Goal: Task Accomplishment & Management: Use online tool/utility

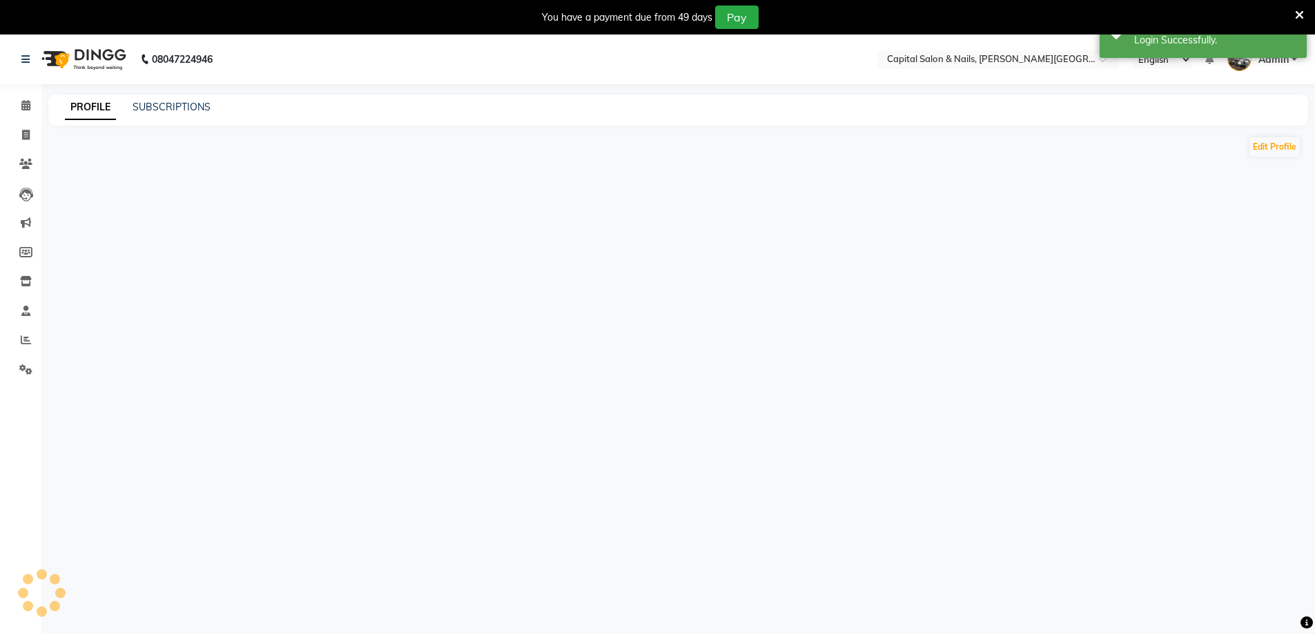
select select "en"
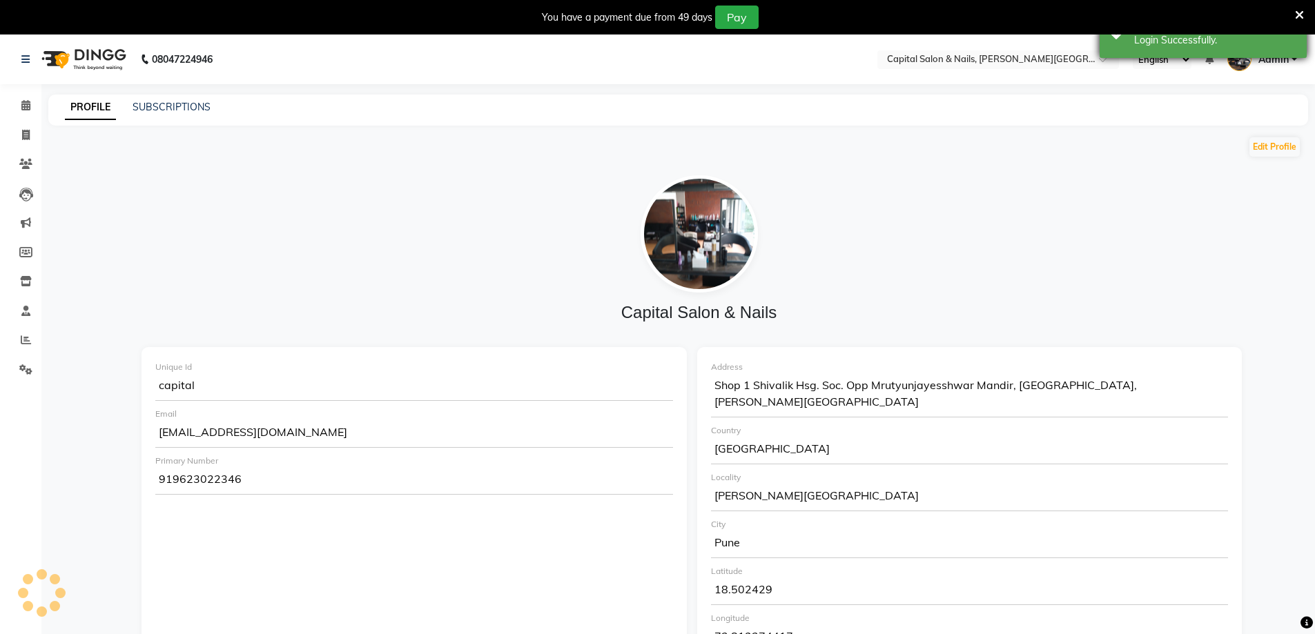
drag, startPoint x: 1297, startPoint y: 12, endPoint x: 1290, endPoint y: 15, distance: 7.4
click at [1295, 13] on icon at bounding box center [1299, 15] width 9 height 12
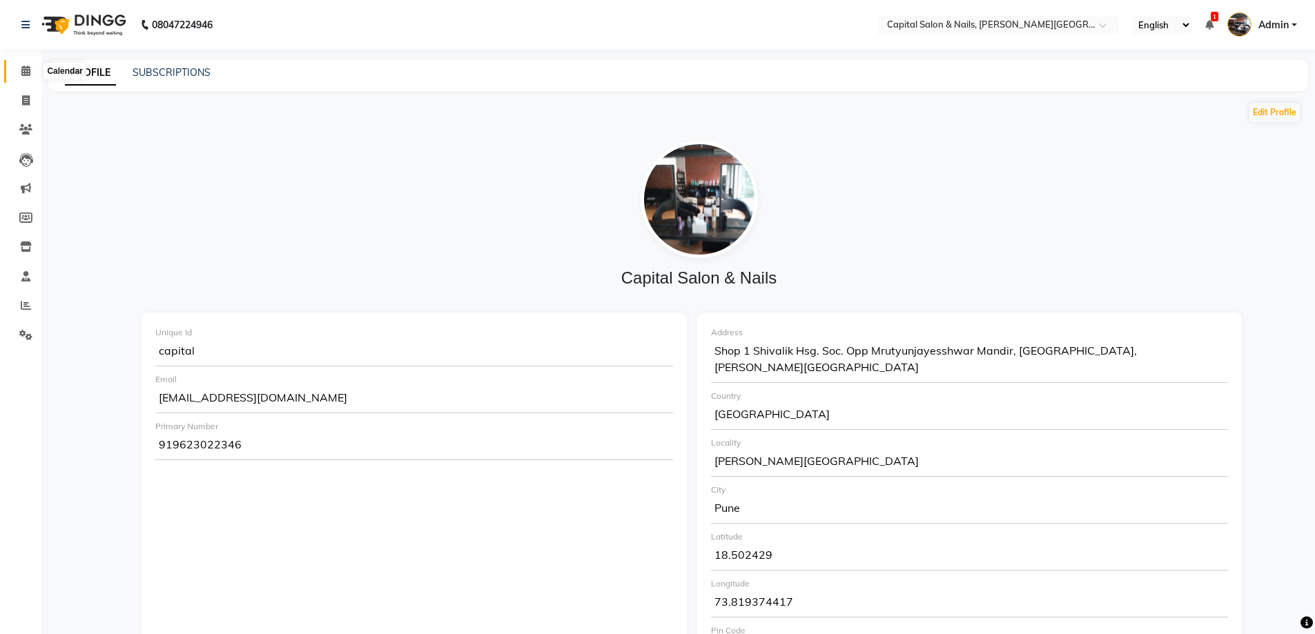
click at [25, 73] on icon at bounding box center [25, 71] width 9 height 10
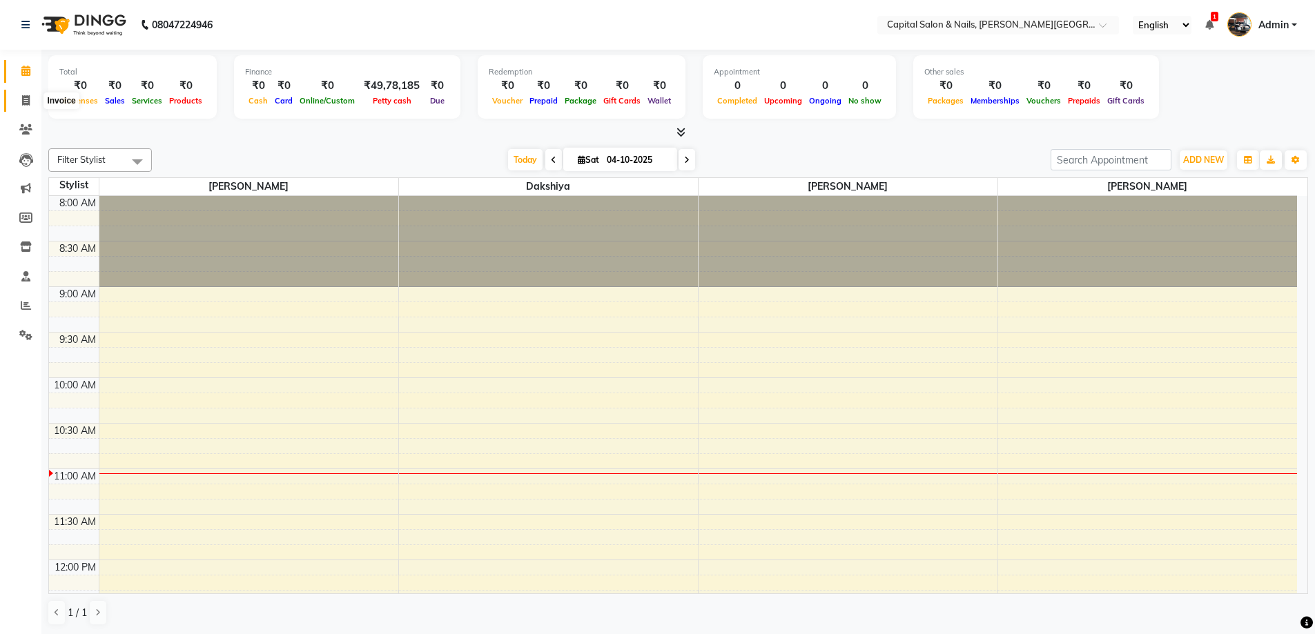
click at [23, 102] on icon at bounding box center [26, 100] width 8 height 10
select select "service"
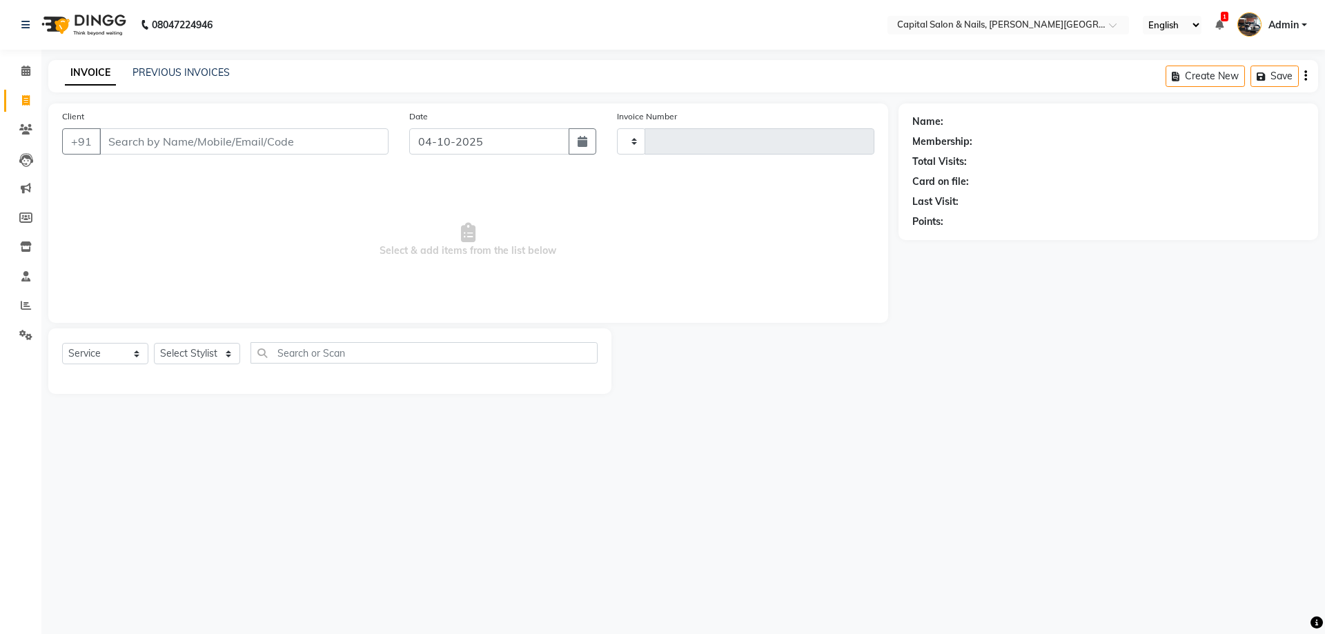
type input "0474"
select select "41"
click at [169, 142] on input "Client" at bounding box center [243, 141] width 289 height 26
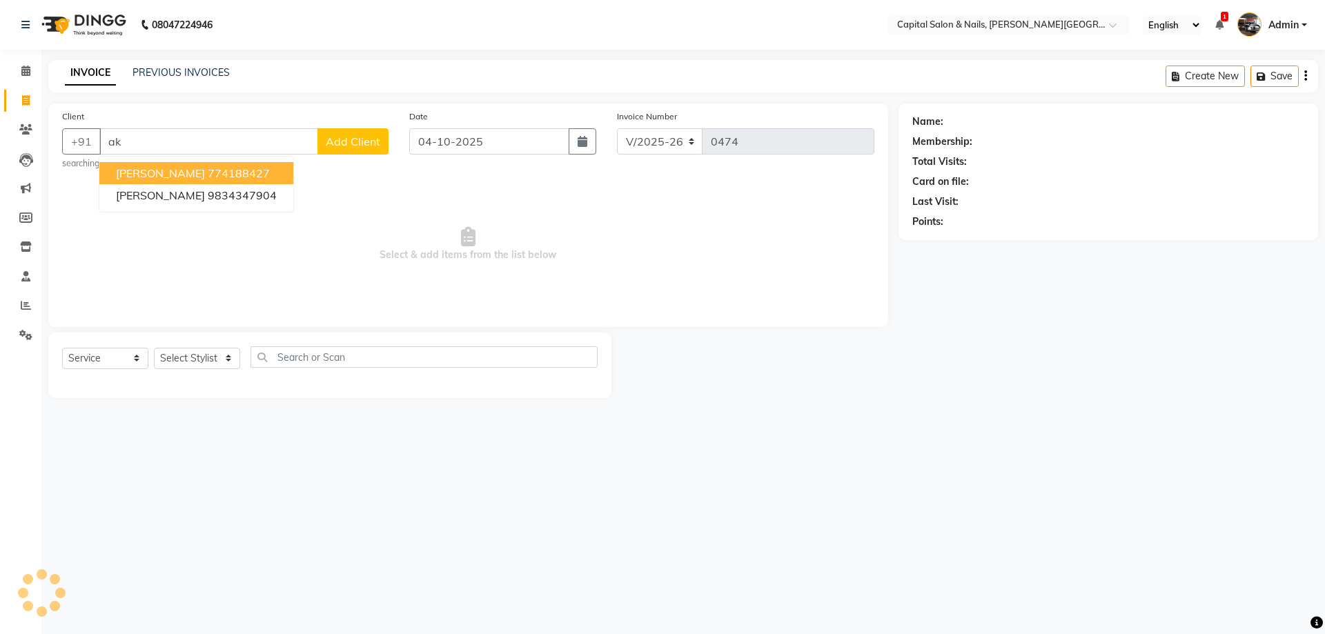
type input "a"
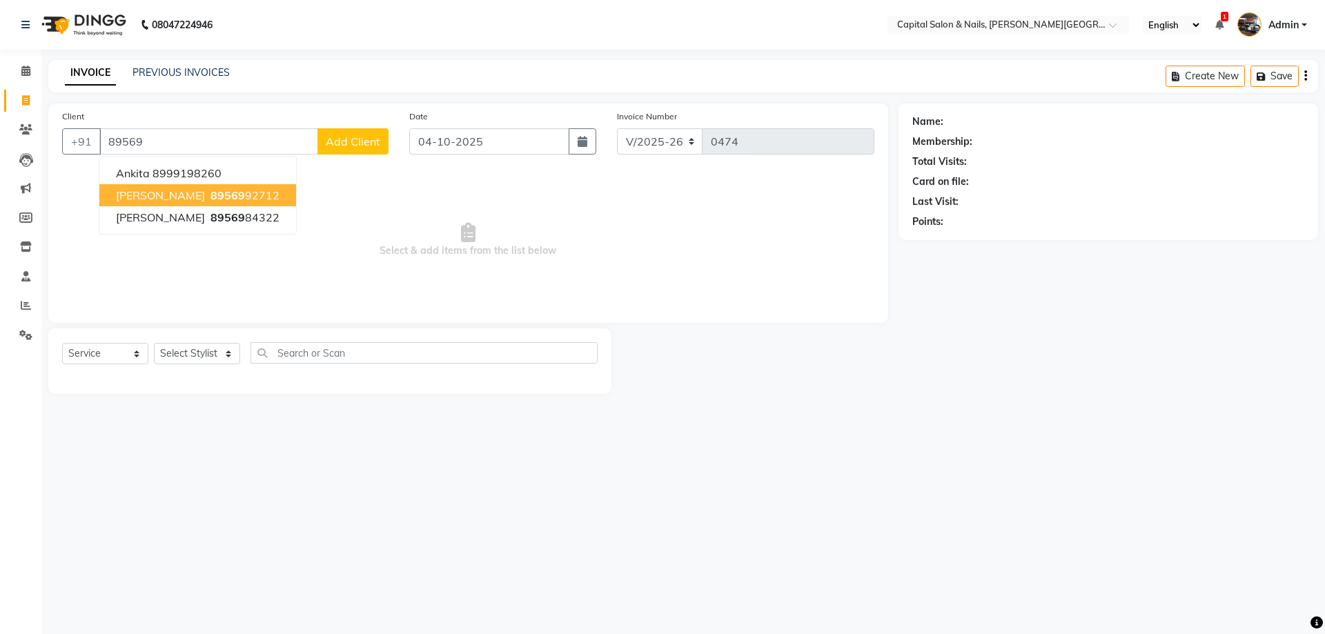
click at [210, 195] on span "89569" at bounding box center [227, 195] width 35 height 14
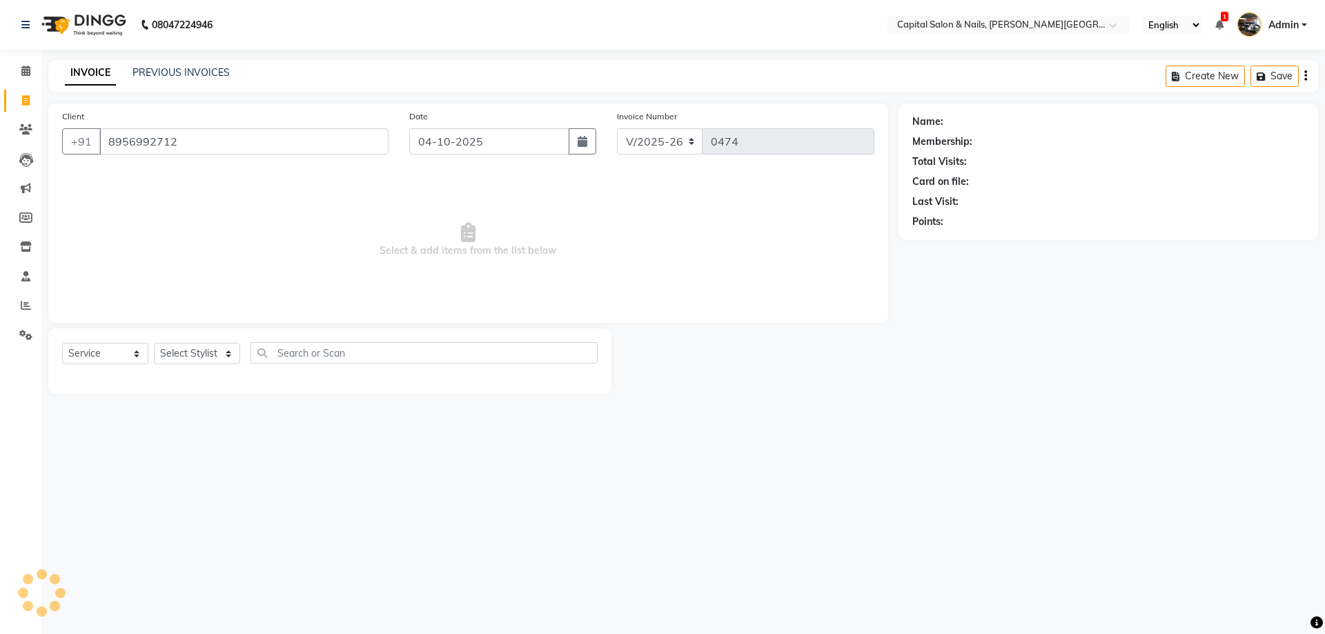
type input "8956992712"
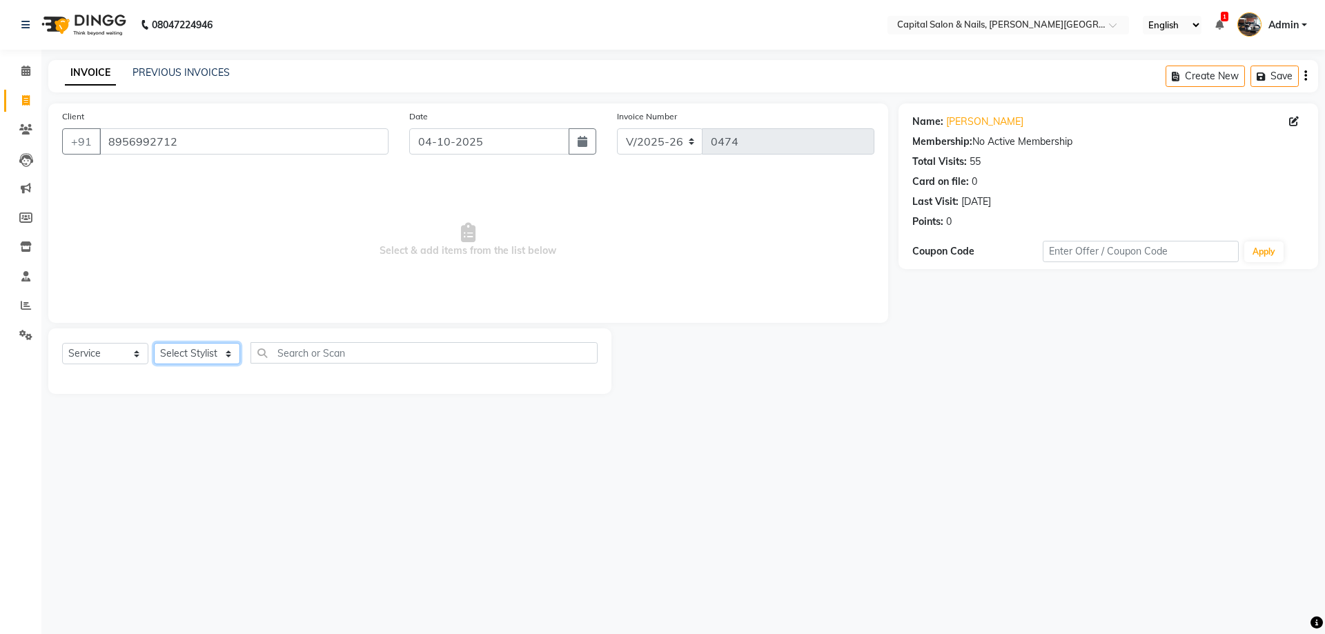
click at [182, 361] on select "Select Stylist [PERSON_NAME] [PERSON_NAME]" at bounding box center [197, 353] width 86 height 21
select select "1464"
click at [154, 343] on select "Select Stylist [PERSON_NAME] [PERSON_NAME]" at bounding box center [197, 353] width 86 height 21
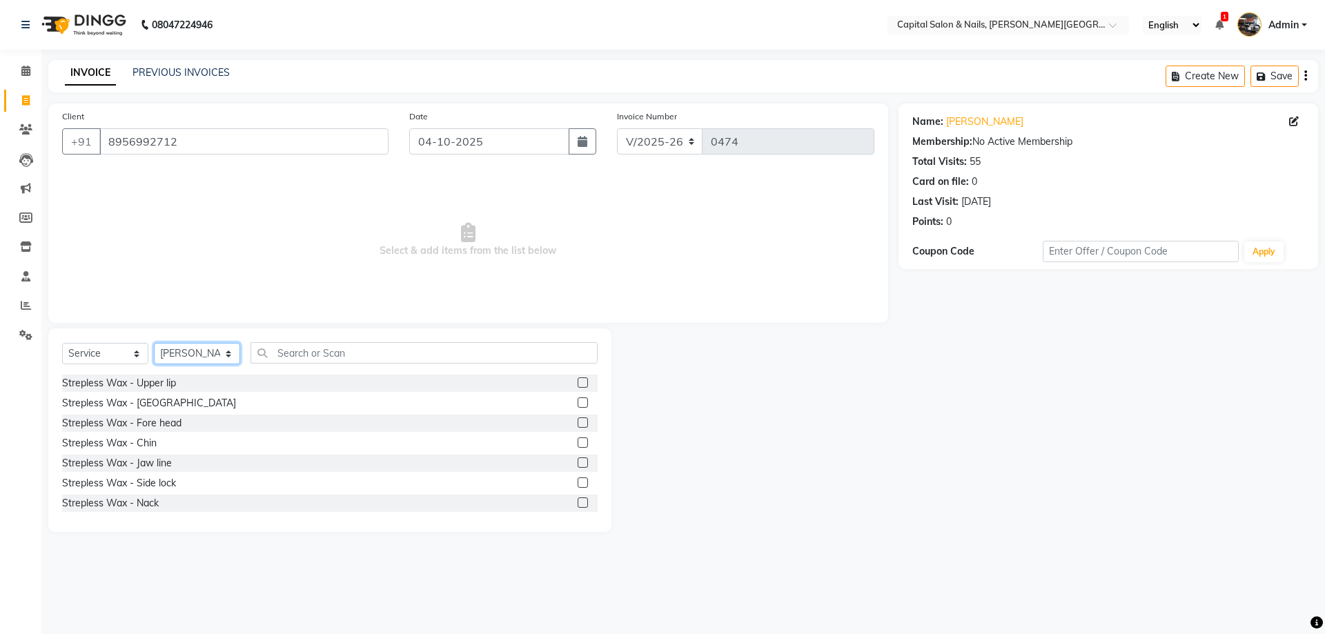
click at [181, 357] on select "Select Stylist [PERSON_NAME] [PERSON_NAME]" at bounding box center [197, 353] width 86 height 21
click at [154, 343] on select "Select Stylist [PERSON_NAME] [PERSON_NAME]" at bounding box center [197, 353] width 86 height 21
click at [204, 357] on select "Select Stylist [PERSON_NAME] [PERSON_NAME]" at bounding box center [197, 353] width 86 height 21
click at [204, 315] on div "Client [PHONE_NUMBER] Date [DATE] Invoice Number V/2025 V/[PHONE_NUMBER] Select…" at bounding box center [468, 213] width 840 height 219
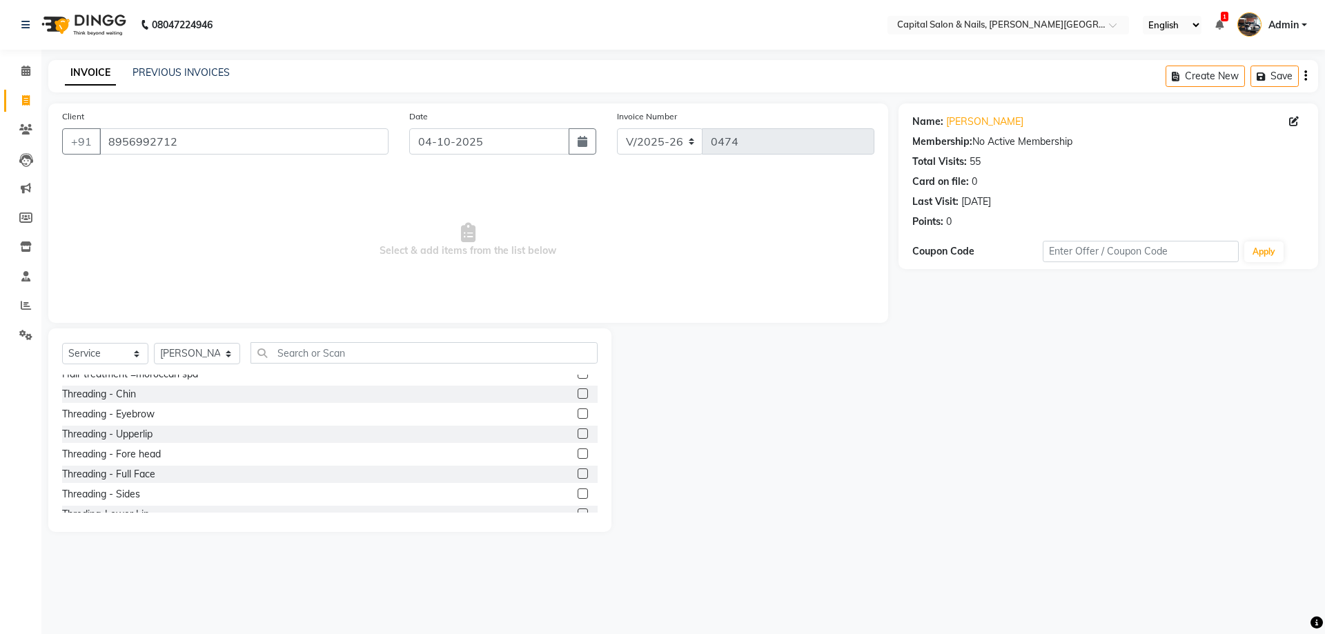
scroll to position [759, 0]
click at [578, 444] on label at bounding box center [583, 444] width 10 height 10
click at [578, 444] on input "checkbox" at bounding box center [582, 444] width 9 height 9
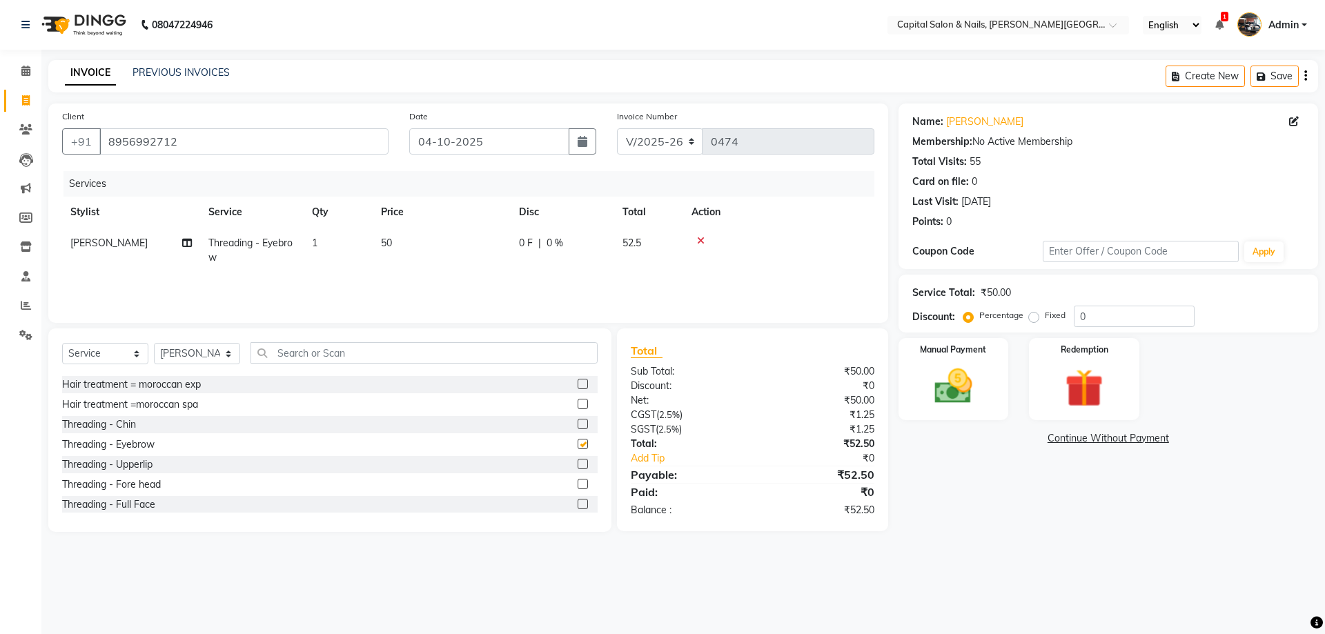
checkbox input "false"
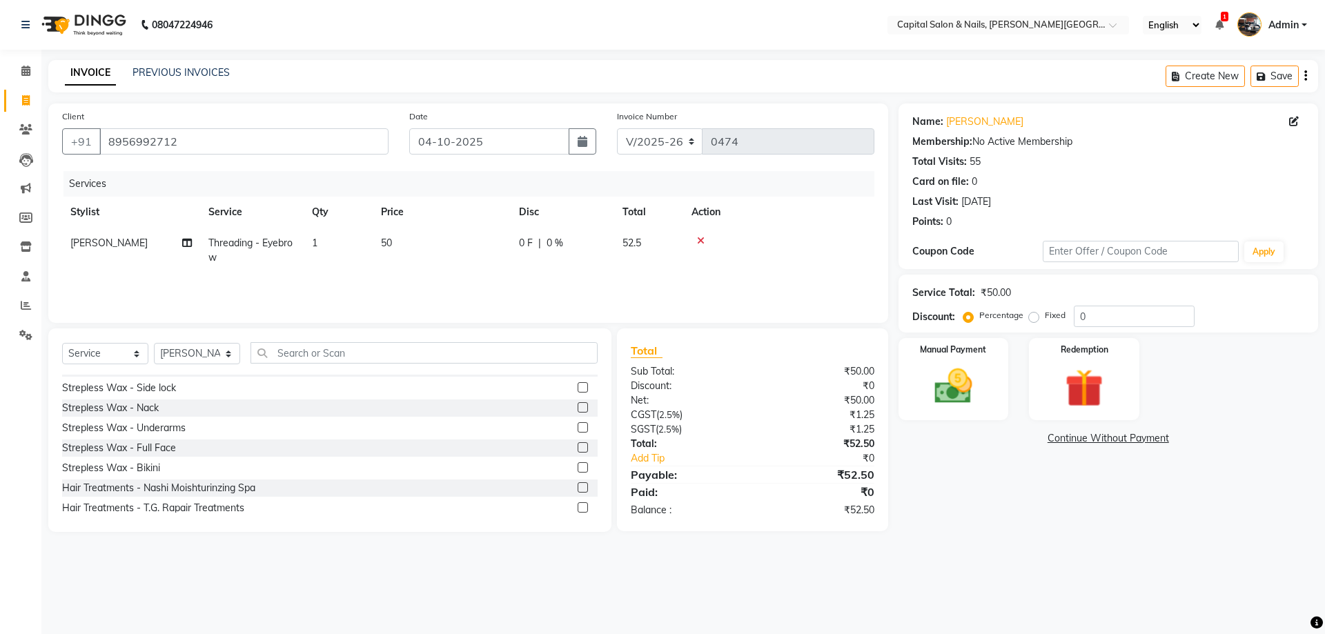
scroll to position [0, 0]
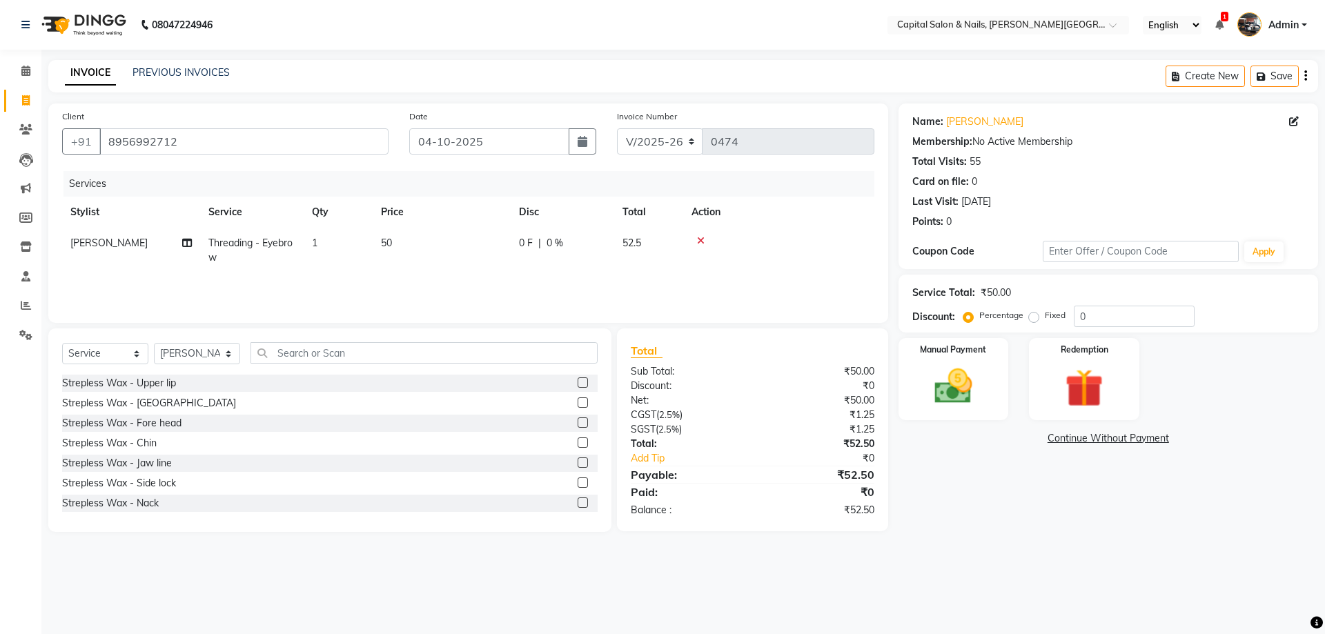
click at [578, 383] on label at bounding box center [583, 383] width 10 height 10
click at [578, 383] on input "checkbox" at bounding box center [582, 383] width 9 height 9
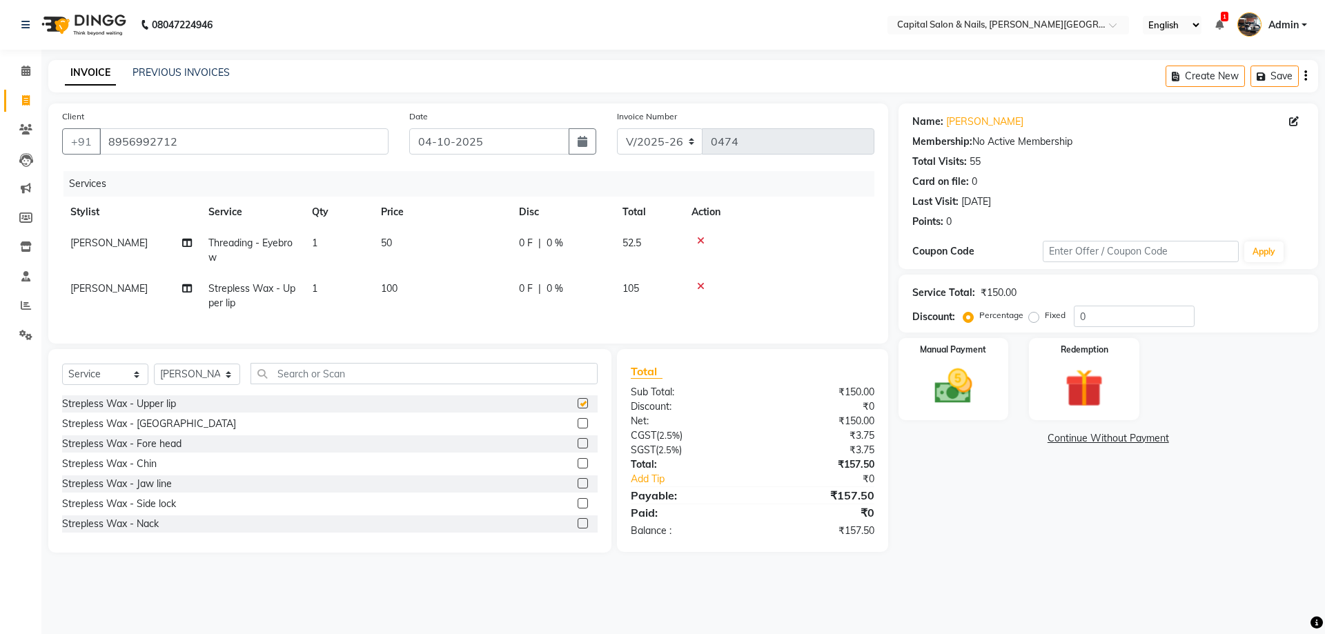
checkbox input "false"
click at [389, 289] on span "100" at bounding box center [389, 288] width 17 height 12
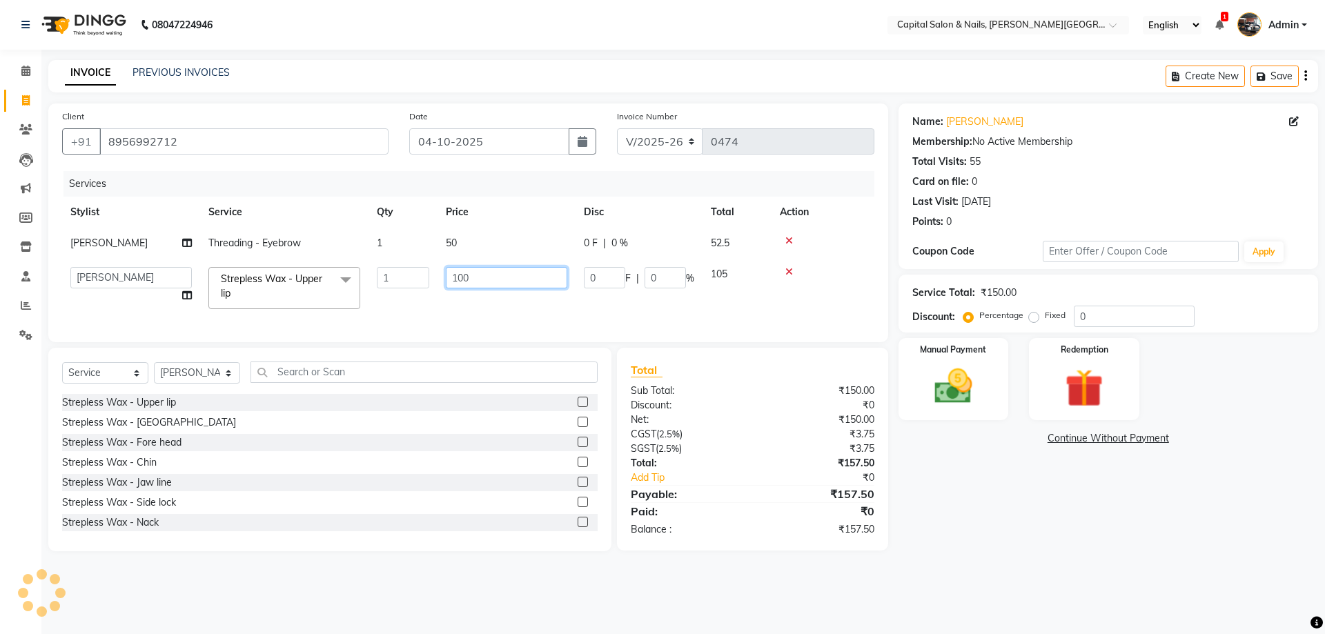
click at [462, 277] on input "100" at bounding box center [506, 277] width 121 height 21
type input "150"
click at [966, 572] on main "INVOICE PREVIOUS INVOICES Create New Save Client [PHONE_NUMBER] Date [DATE] Inv…" at bounding box center [683, 316] width 1284 height 512
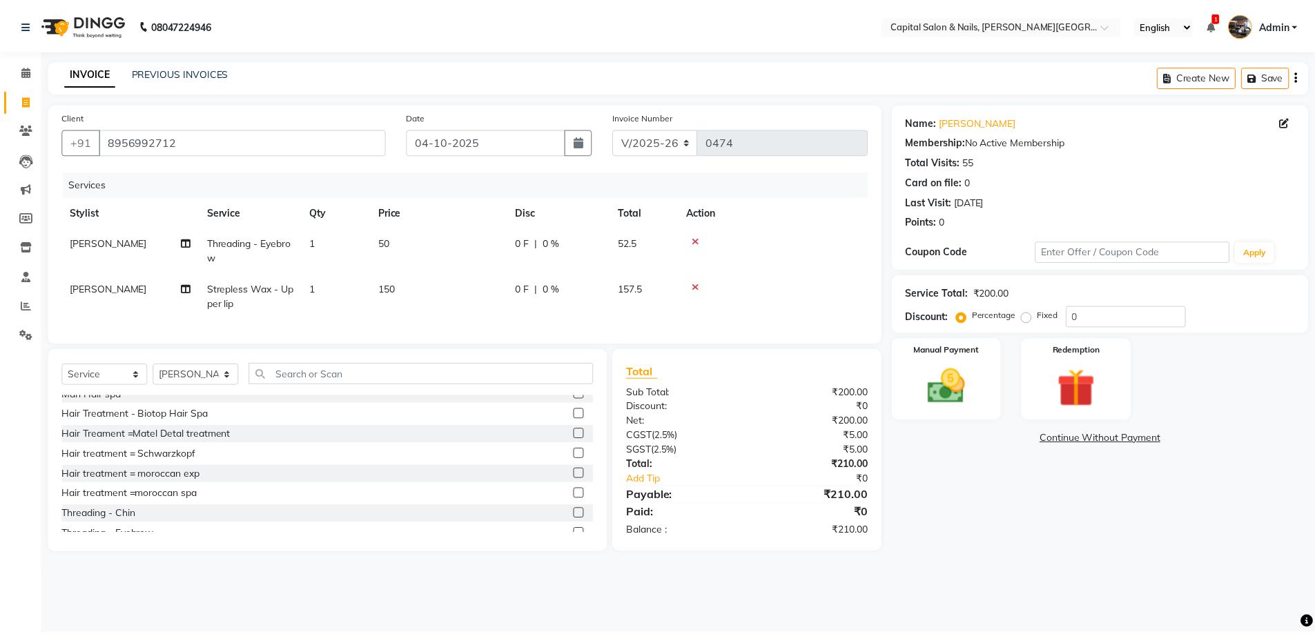
scroll to position [828, 0]
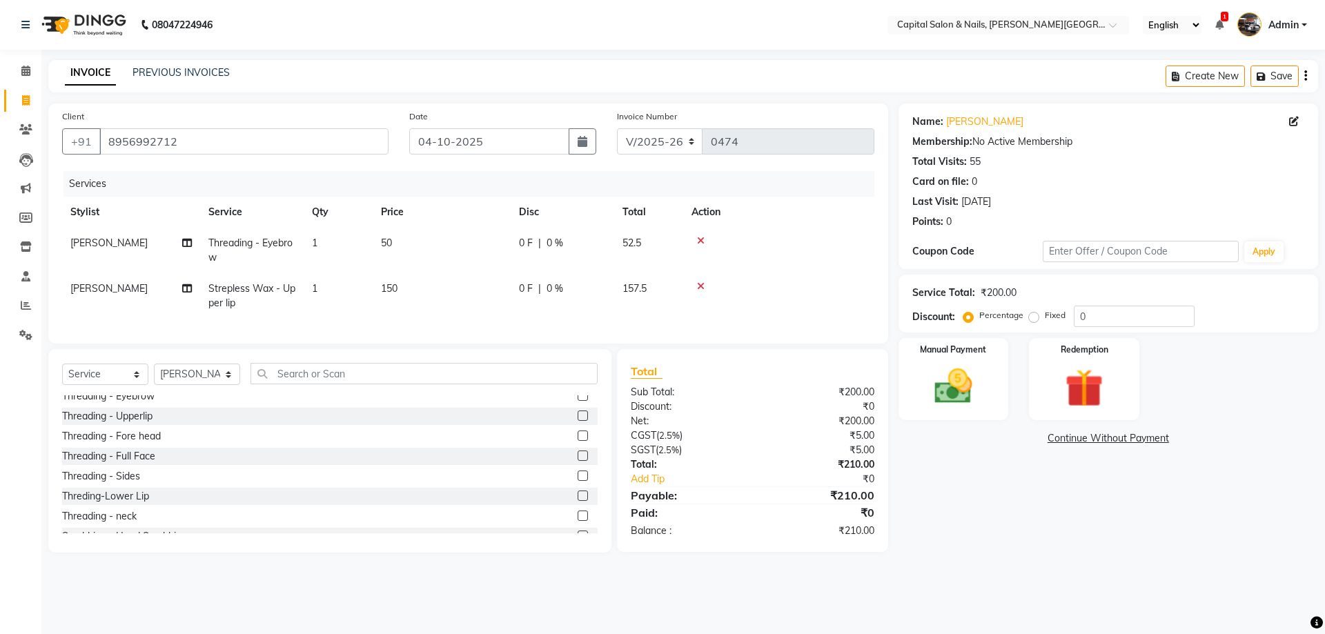
click at [578, 441] on label at bounding box center [583, 436] width 10 height 10
click at [578, 441] on input "checkbox" at bounding box center [582, 436] width 9 height 9
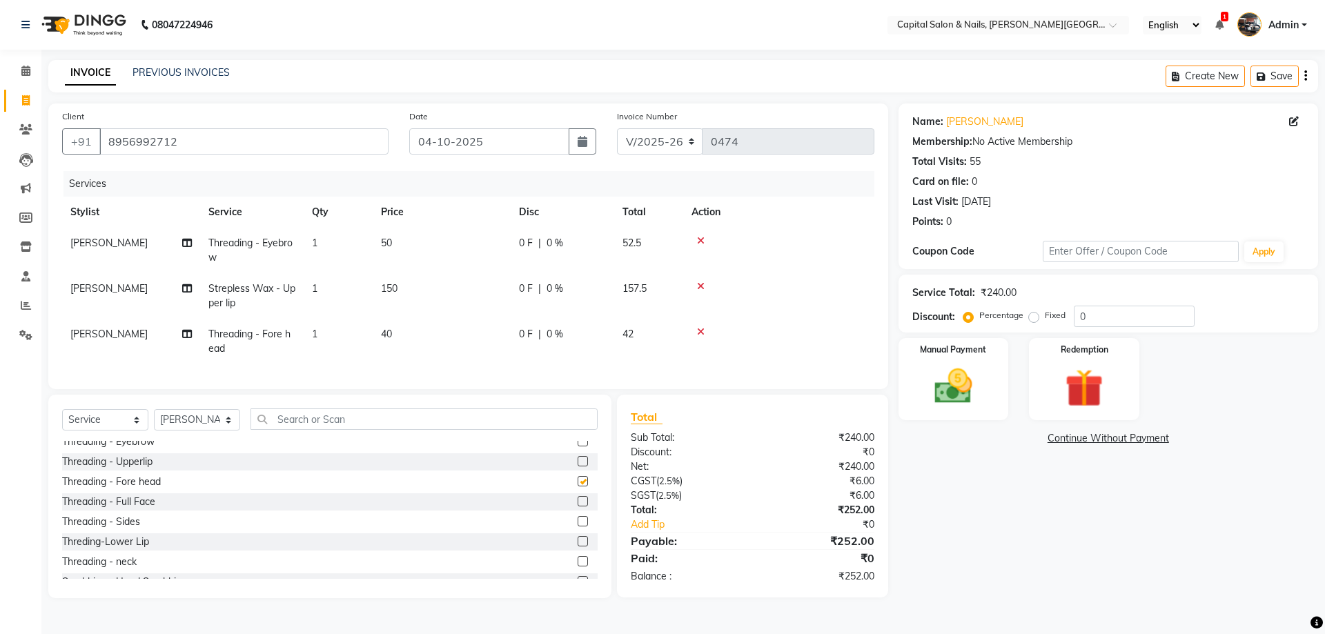
checkbox input "false"
click at [389, 334] on span "40" at bounding box center [386, 334] width 11 height 12
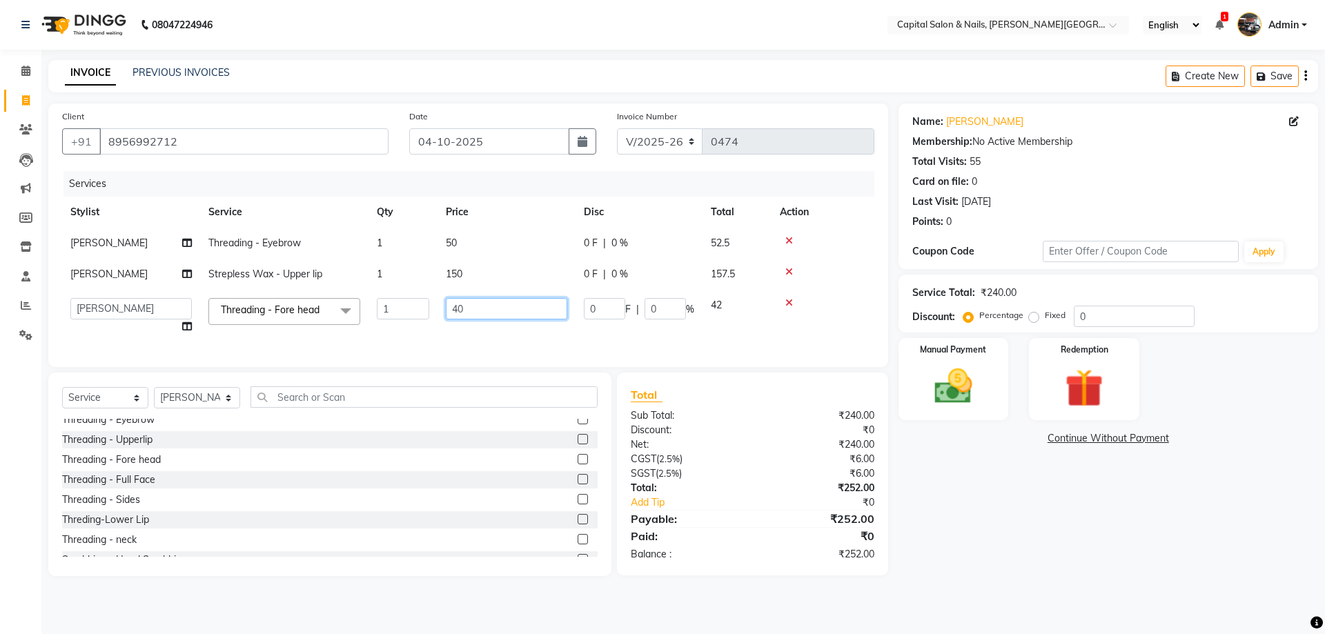
click at [458, 306] on input "40" at bounding box center [506, 308] width 121 height 21
type input "50"
click at [922, 597] on main "INVOICE PREVIOUS INVOICES Create New Save Client [PHONE_NUMBER] Date [DATE] Inv…" at bounding box center [683, 328] width 1284 height 537
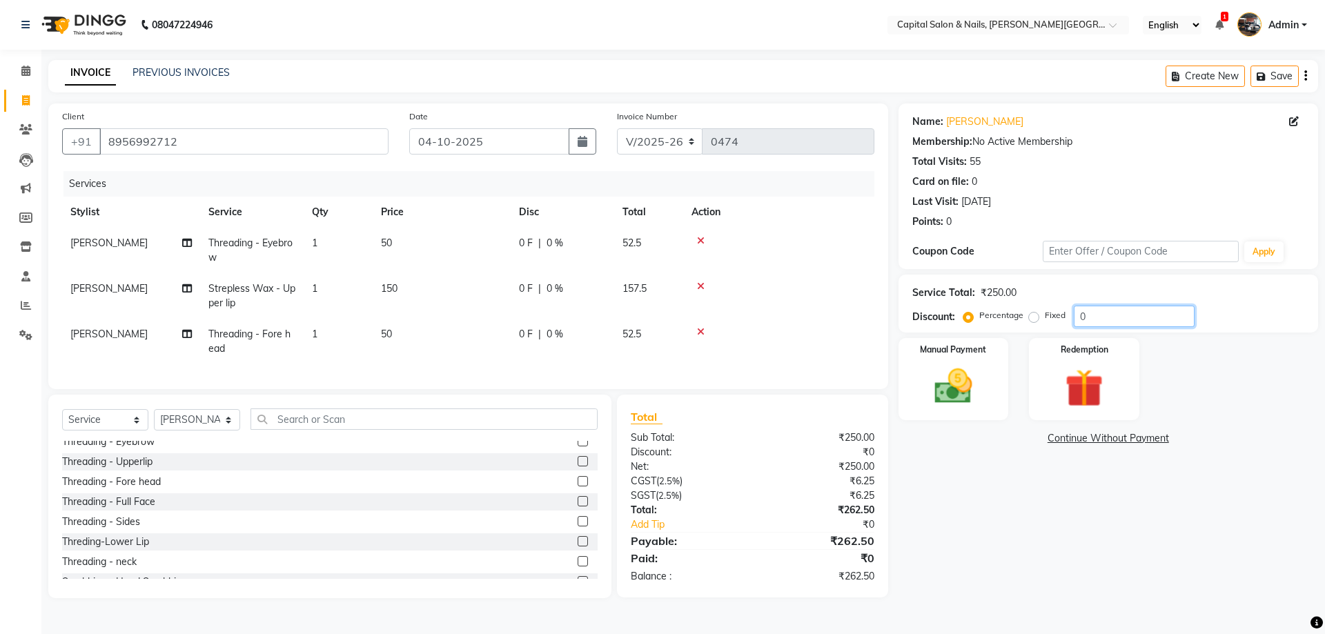
click at [1099, 313] on input "0" at bounding box center [1134, 316] width 121 height 21
type input "0"
type input "5"
type input "4"
click at [994, 367] on div "Manual Payment" at bounding box center [953, 379] width 115 height 85
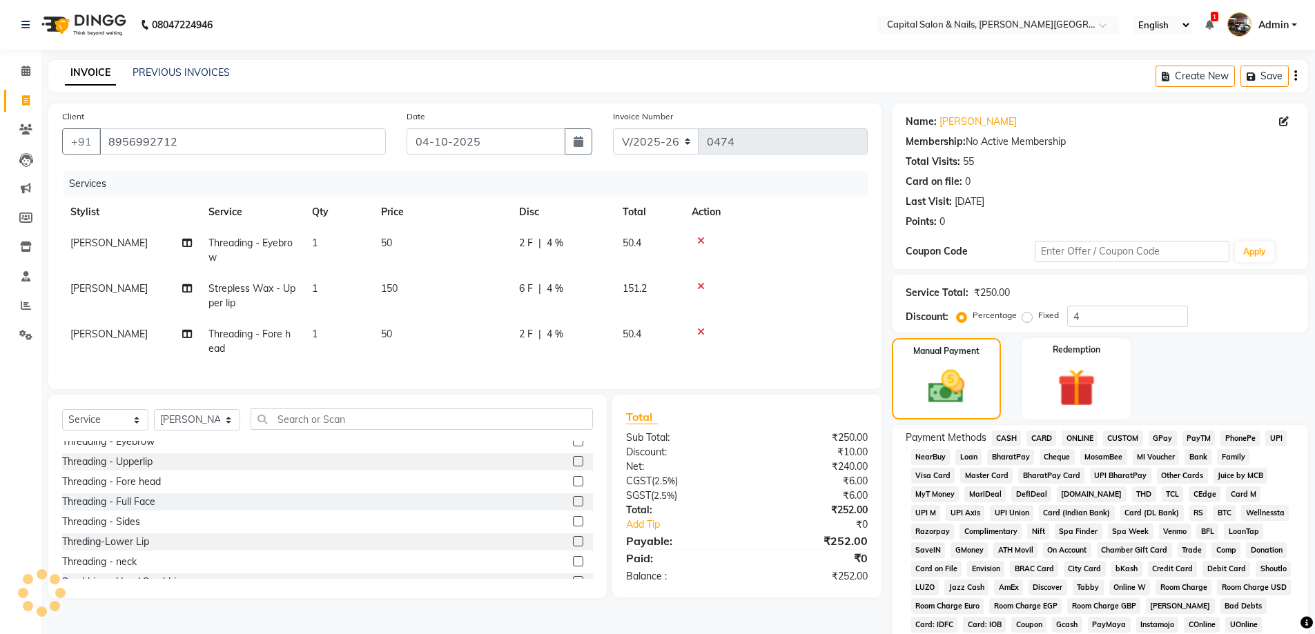
click at [1001, 438] on span "CASH" at bounding box center [1007, 439] width 30 height 16
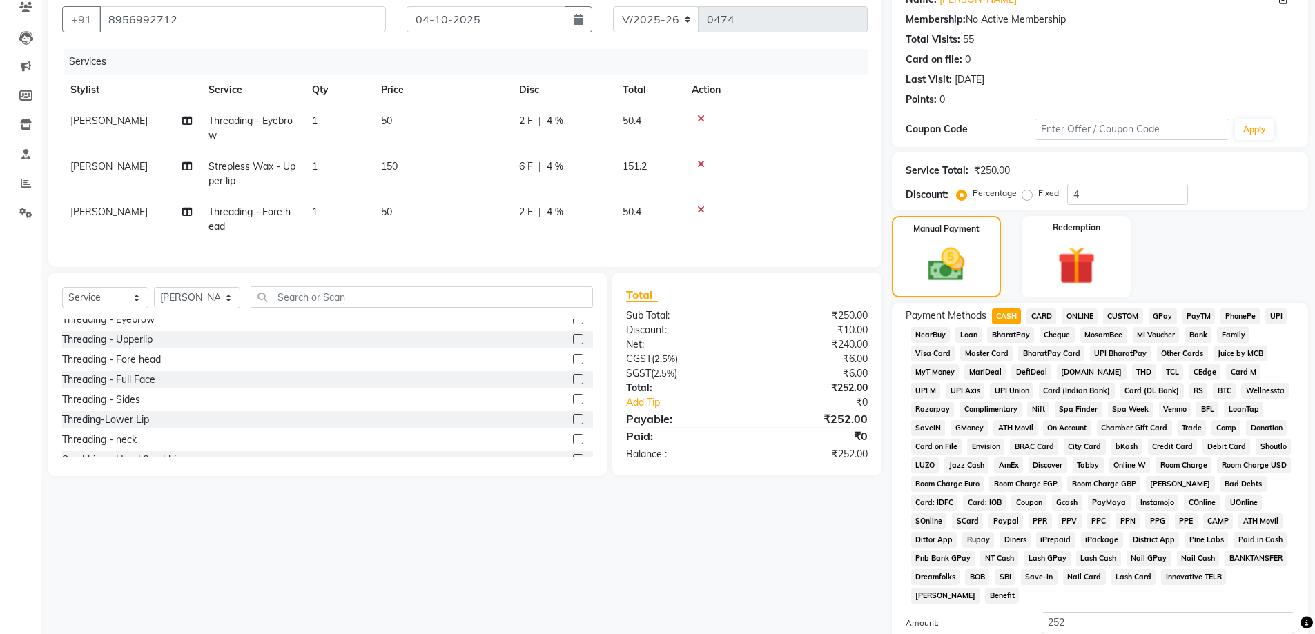
scroll to position [275, 0]
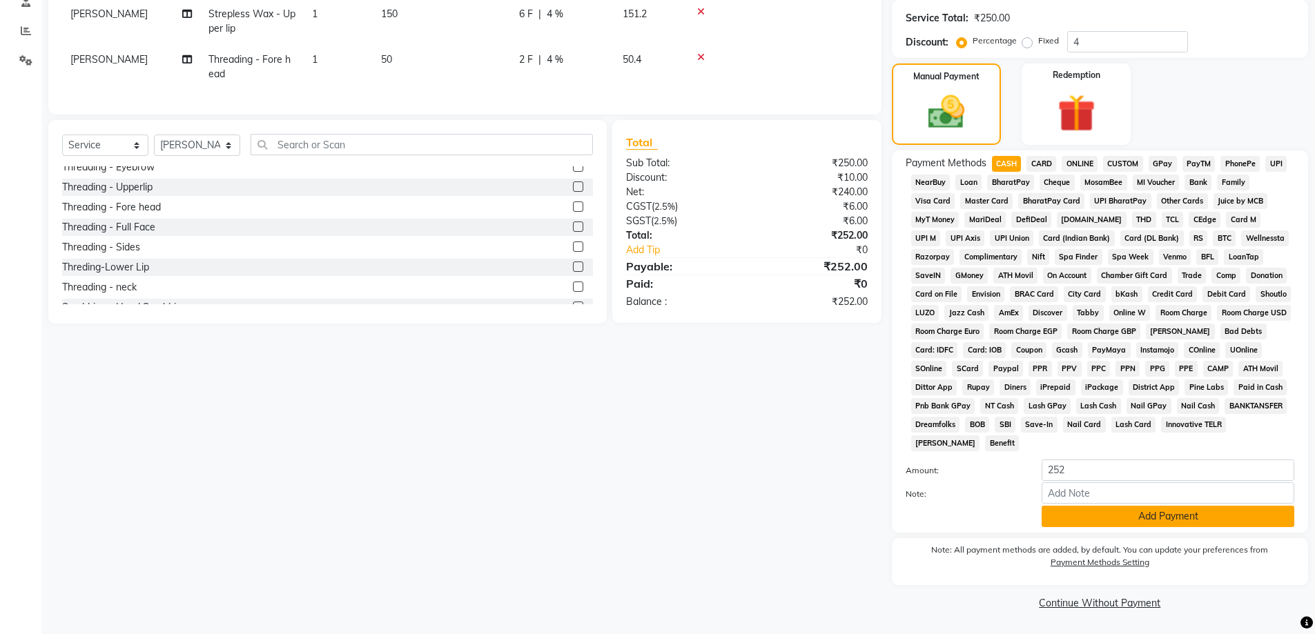
click at [1106, 521] on button "Add Payment" at bounding box center [1167, 516] width 253 height 21
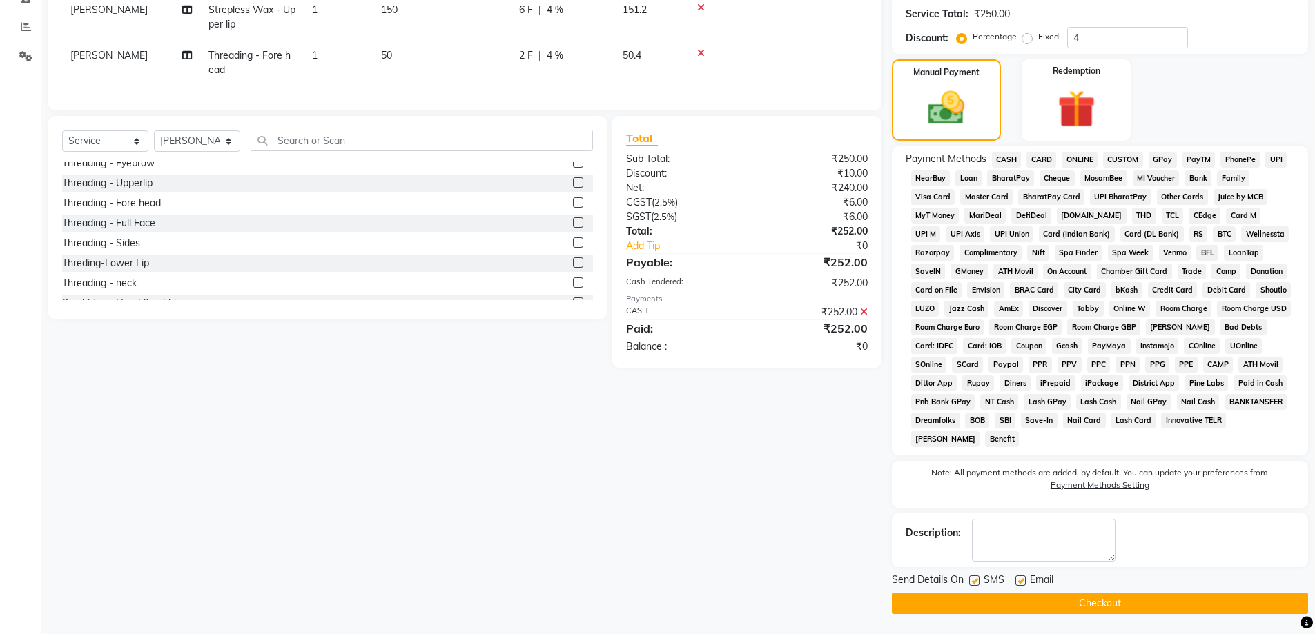
scroll to position [280, 0]
click at [1106, 597] on button "Checkout" at bounding box center [1100, 602] width 416 height 21
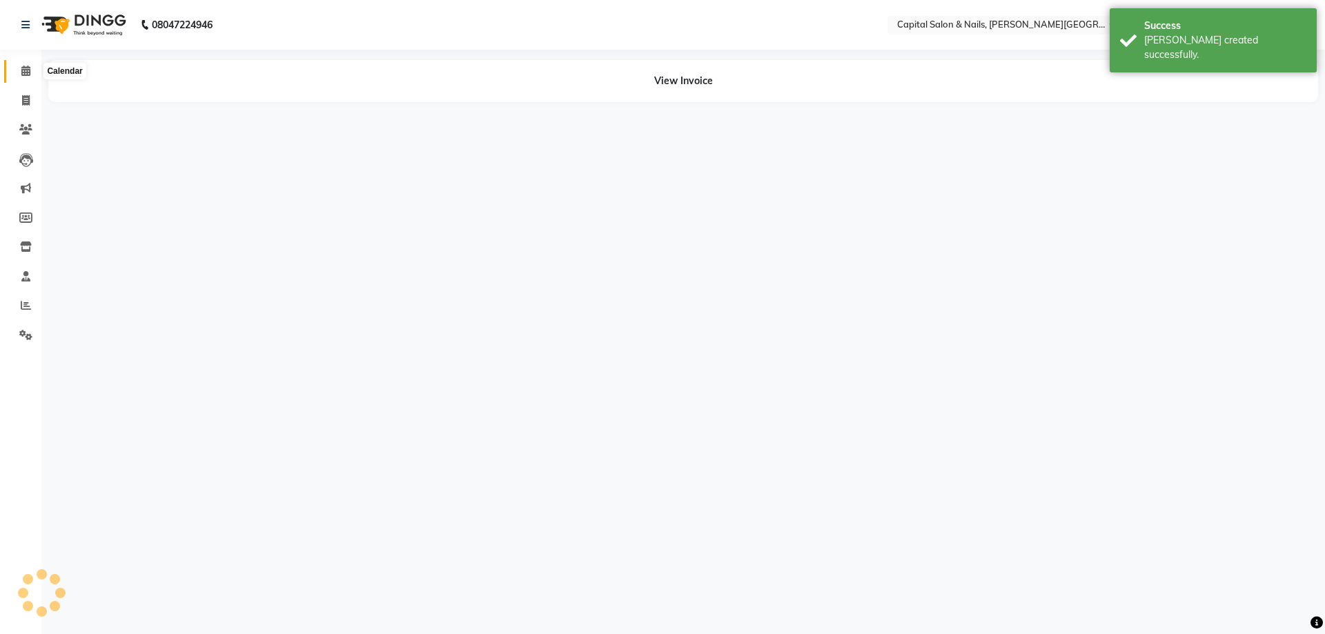
click at [32, 70] on span at bounding box center [26, 71] width 24 height 16
